Goal: Information Seeking & Learning: Learn about a topic

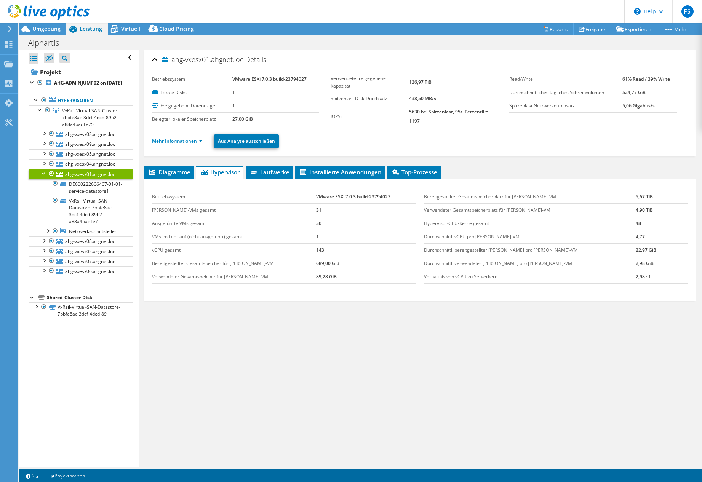
select select "EUFrankfurt"
select select "EUR"
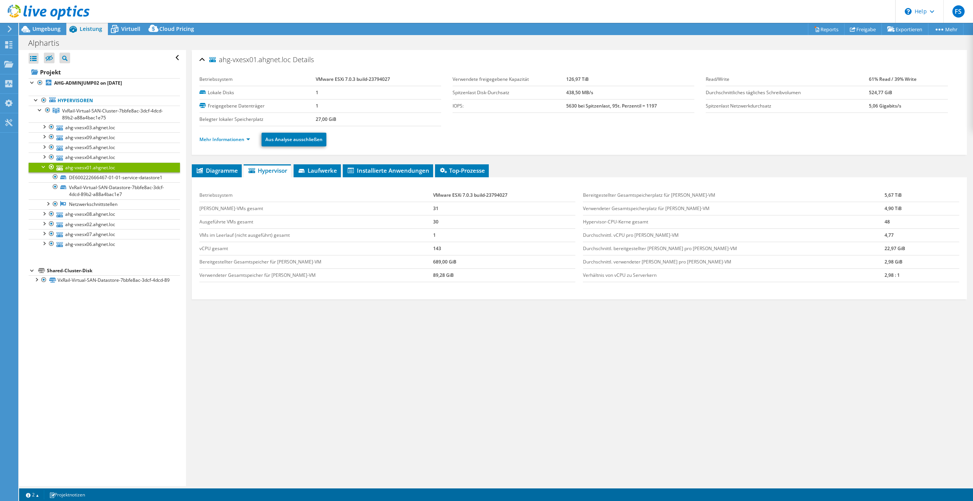
click at [41, 166] on div at bounding box center [44, 166] width 8 height 8
click at [48, 29] on span "Umgebung" at bounding box center [46, 28] width 28 height 7
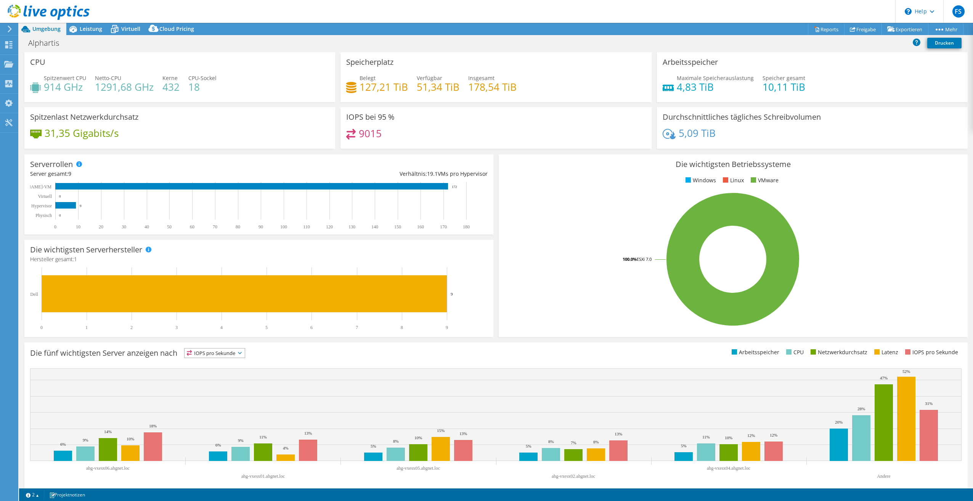
click at [468, 89] on h4 "178,54 TiB" at bounding box center [492, 87] width 48 height 8
click at [96, 32] on span "Leistung" at bounding box center [91, 28] width 22 height 7
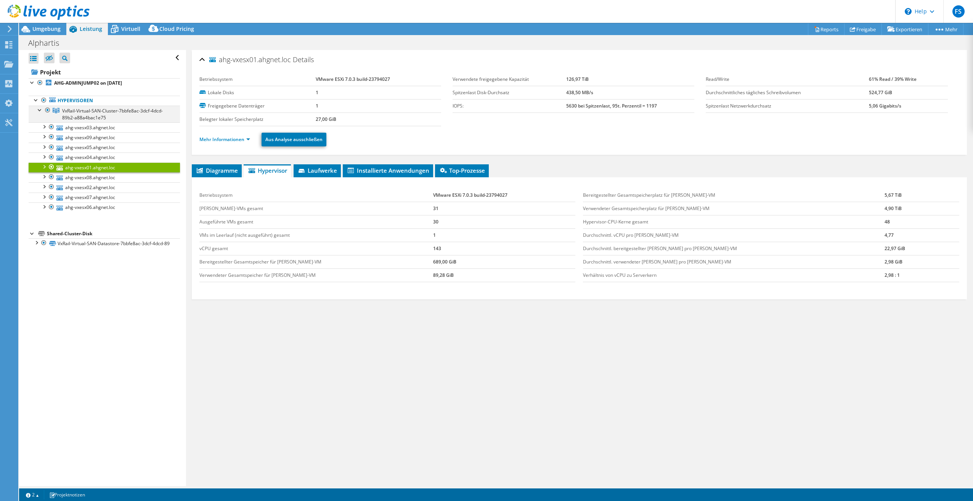
click at [39, 109] on div at bounding box center [40, 110] width 8 height 8
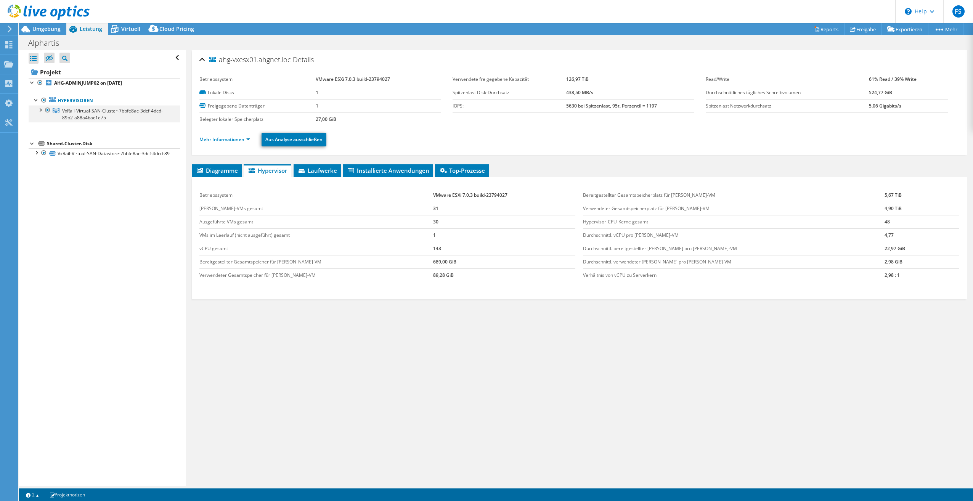
click at [39, 109] on div at bounding box center [40, 110] width 8 height 8
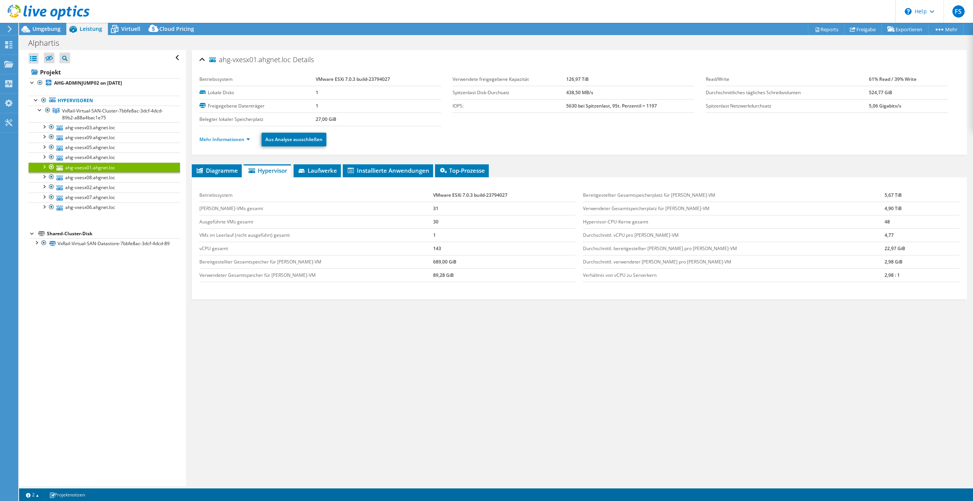
click at [575, 365] on div "ahg-vxesx01.ahgnet.loc Details Betriebssystem VMware ESXi 7.0.3 build-23794027 …" at bounding box center [579, 268] width 786 height 436
click at [229, 311] on div "Diagramme Server Bestandsliste Hypervisor Laufwerke Cluster-Laufwerke 0" at bounding box center [579, 259] width 775 height 191
click at [43, 27] on span "Umgebung" at bounding box center [46, 28] width 28 height 7
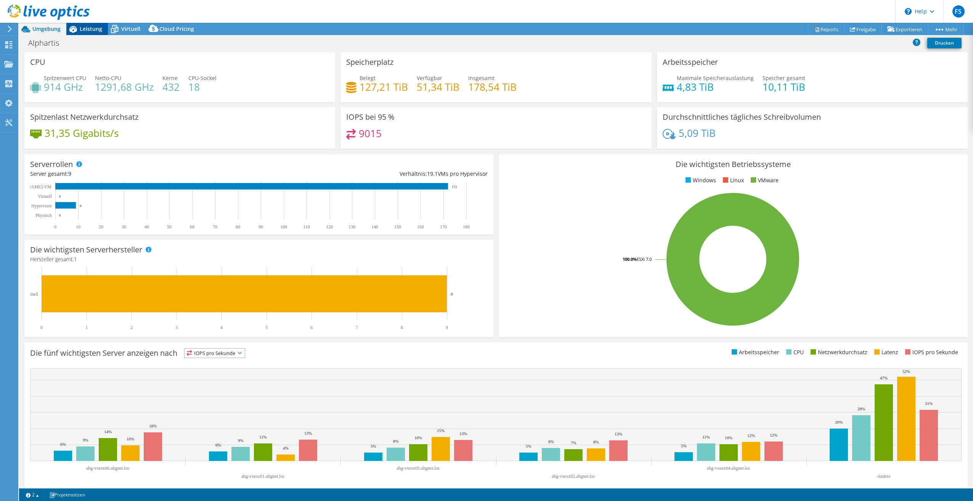
click at [93, 27] on span "Leistung" at bounding box center [91, 28] width 22 height 7
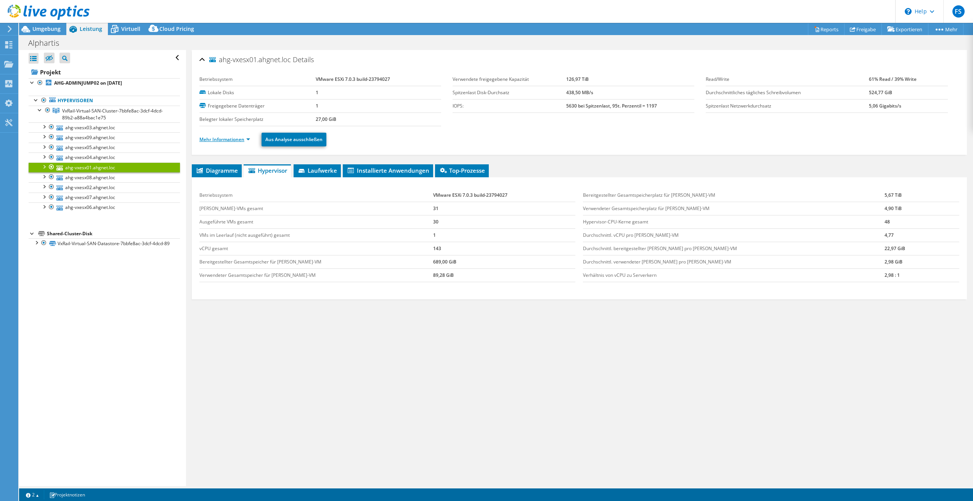
click at [245, 137] on link "Mehr Informationen" at bounding box center [224, 139] width 51 height 6
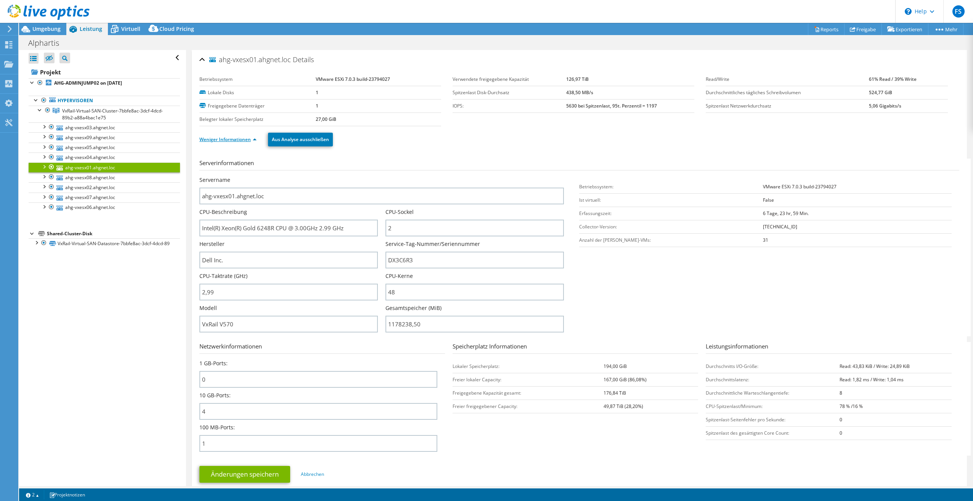
click at [245, 137] on link "Weniger Informationen" at bounding box center [227, 139] width 57 height 6
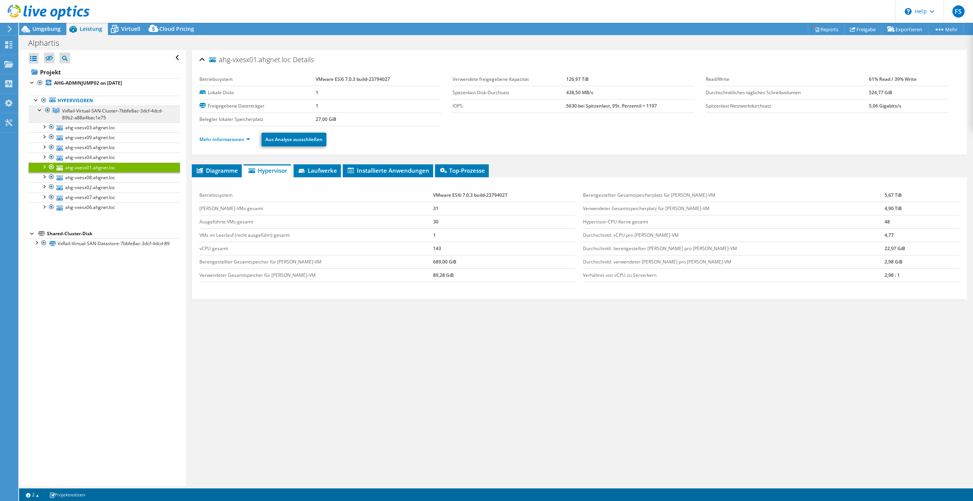
click at [111, 111] on span "VxRail-Virtual-SAN-Cluster-7bbfe8ac-3dcf-4dcd-89b2-a88a4bac1e75" at bounding box center [112, 113] width 101 height 13
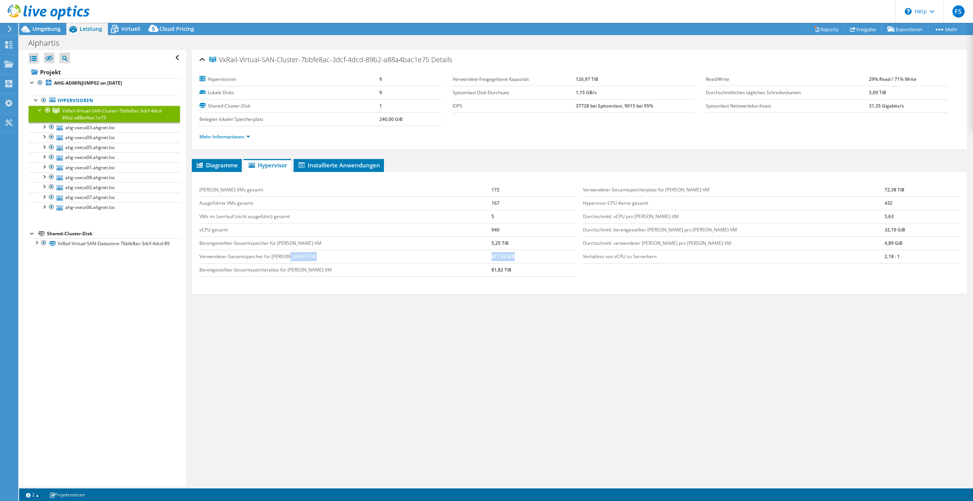
drag, startPoint x: 470, startPoint y: 256, endPoint x: 502, endPoint y: 258, distance: 32.1
click at [502, 258] on tr "Verwendeter Gesamtspeicher für [PERSON_NAME]-VM 817,43 GiB" at bounding box center [387, 256] width 376 height 13
drag, startPoint x: 502, startPoint y: 258, endPoint x: 482, endPoint y: 257, distance: 19.8
click at [491, 257] on td "817,43 GiB" at bounding box center [533, 256] width 84 height 13
drag, startPoint x: 470, startPoint y: 256, endPoint x: 501, endPoint y: 257, distance: 31.6
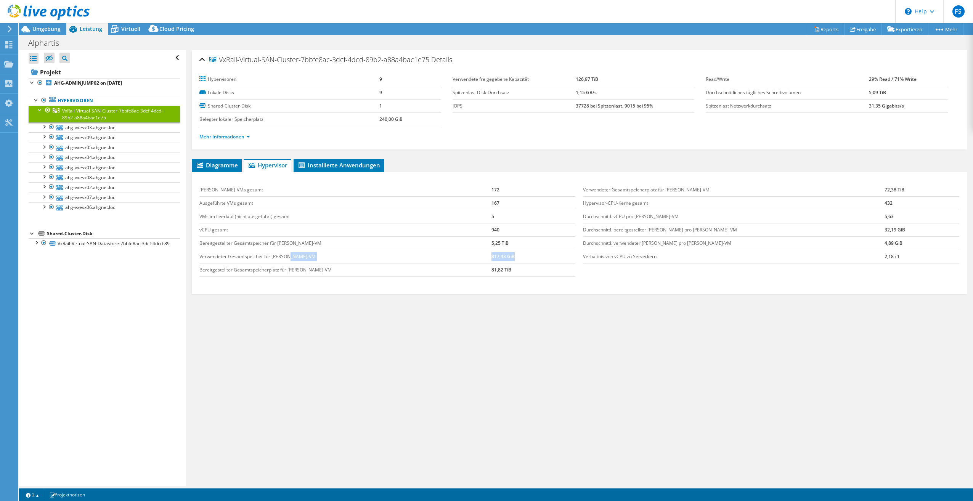
click at [501, 257] on tr "Verwendeter Gesamtspeicher für [PERSON_NAME]-VM 817,43 GiB" at bounding box center [387, 256] width 376 height 13
drag, startPoint x: 856, startPoint y: 190, endPoint x: 880, endPoint y: 189, distance: 23.3
click at [702, 189] on tr "Verwendeter Gesamtspeicherplatz für [PERSON_NAME]-VM 72,38 TiB" at bounding box center [771, 189] width 376 height 13
drag, startPoint x: 621, startPoint y: 191, endPoint x: 890, endPoint y: 191, distance: 269.4
click at [702, 191] on tr "Verwendeter Gesamtspeicherplatz für [PERSON_NAME]-VM 72,38 TiB" at bounding box center [771, 189] width 376 height 13
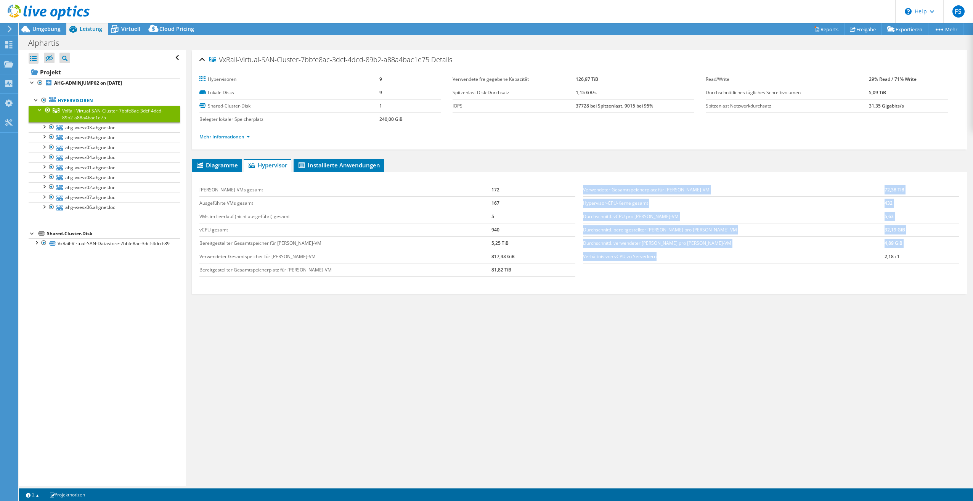
drag, startPoint x: 577, startPoint y: 255, endPoint x: 744, endPoint y: 259, distance: 166.6
click at [702, 258] on div "Verwendeter Gesamtspeicherplatz für [PERSON_NAME]-VM 72,38 TiB Hypervisor-CPU-K…" at bounding box center [771, 223] width 384 height 95
click at [649, 253] on td "Verhältnis von vCPU zu Serverkern" at bounding box center [733, 256] width 301 height 13
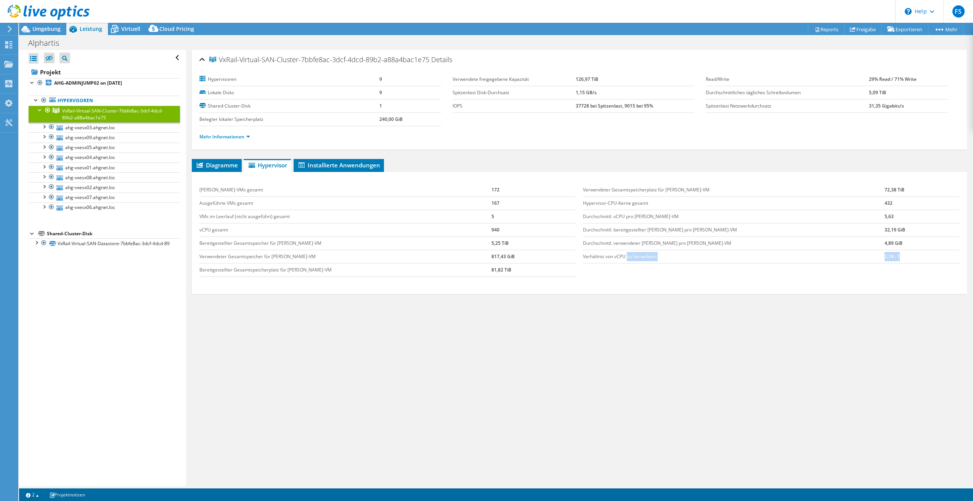
drag, startPoint x: 624, startPoint y: 255, endPoint x: 882, endPoint y: 253, distance: 257.6
click at [702, 253] on tr "Verhältnis von vCPU zu Serverkern 2,18 : 1" at bounding box center [771, 256] width 376 height 13
click at [583, 255] on td "Verhältnis von vCPU zu Serverkern" at bounding box center [733, 256] width 301 height 13
drag, startPoint x: 577, startPoint y: 107, endPoint x: 572, endPoint y: 107, distance: 5.0
click at [575, 107] on b "37728 bei Spitzenlast, 9015 bei 95%" at bounding box center [613, 106] width 77 height 6
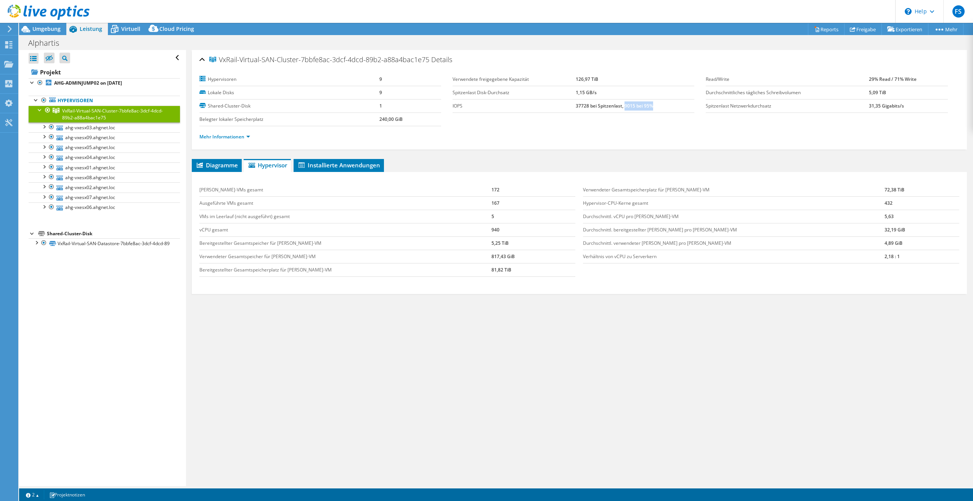
drag, startPoint x: 621, startPoint y: 107, endPoint x: 650, endPoint y: 106, distance: 29.0
click at [650, 106] on td "37728 bei Spitzenlast, 9015 bei 95%" at bounding box center [634, 105] width 119 height 13
drag, startPoint x: 499, startPoint y: 131, endPoint x: 492, endPoint y: 128, distance: 7.8
click at [496, 131] on ul "Mehr Informationen" at bounding box center [579, 136] width 760 height 10
